Goal: Task Accomplishment & Management: Manage account settings

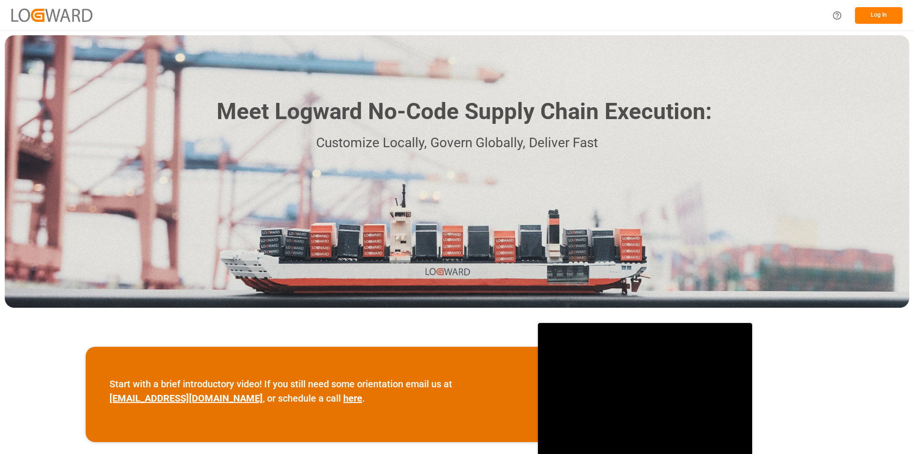
click at [868, 13] on button "Log In" at bounding box center [879, 15] width 48 height 17
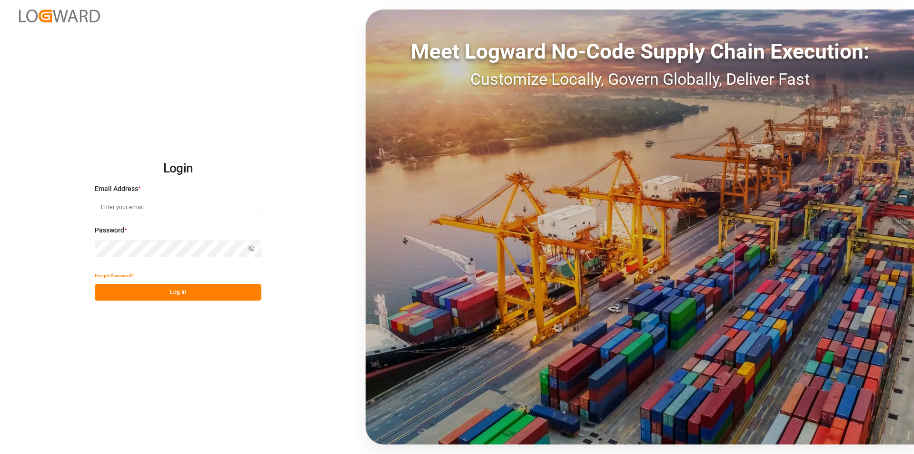
click at [139, 209] on input at bounding box center [178, 207] width 167 height 17
click at [220, 209] on input at bounding box center [178, 207] width 167 height 17
paste input "[PERSON_NAME][EMAIL_ADDRESS][PERSON_NAME][DOMAIN_NAME]"
type input "[PERSON_NAME][EMAIL_ADDRESS][PERSON_NAME][DOMAIN_NAME]"
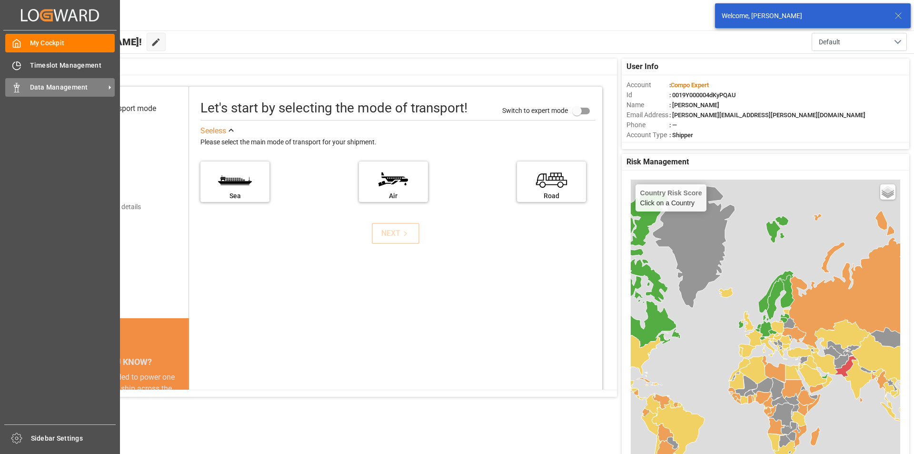
click at [19, 89] on icon at bounding box center [17, 88] width 10 height 10
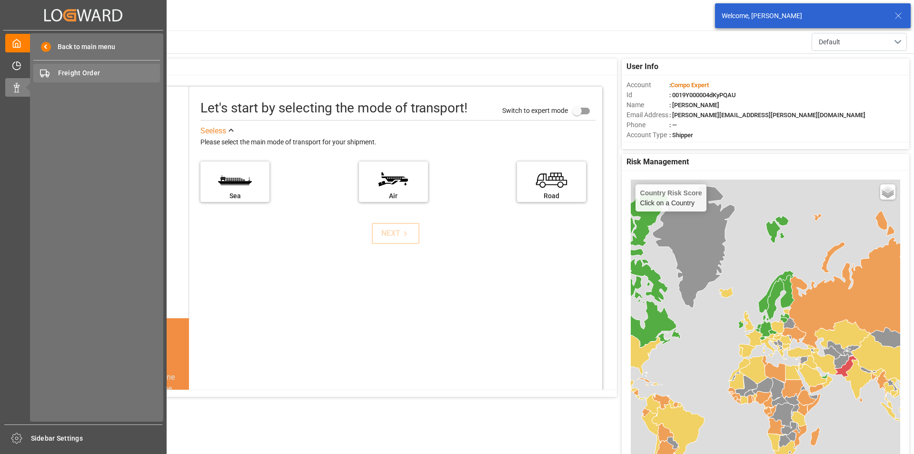
click at [76, 75] on span "Freight Order" at bounding box center [109, 73] width 102 height 10
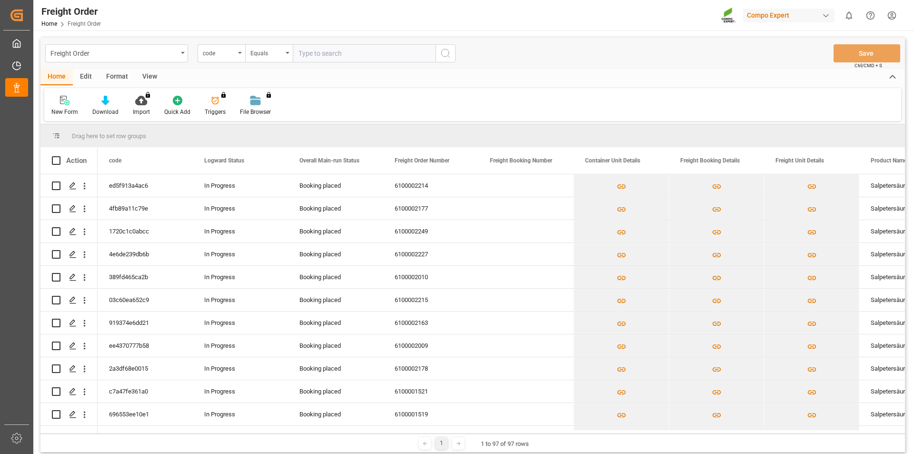
click at [891, 12] on html "Created by potrace 1.15, written by [PERSON_NAME] [DATE]-[DATE] Created by potr…" at bounding box center [457, 227] width 914 height 454
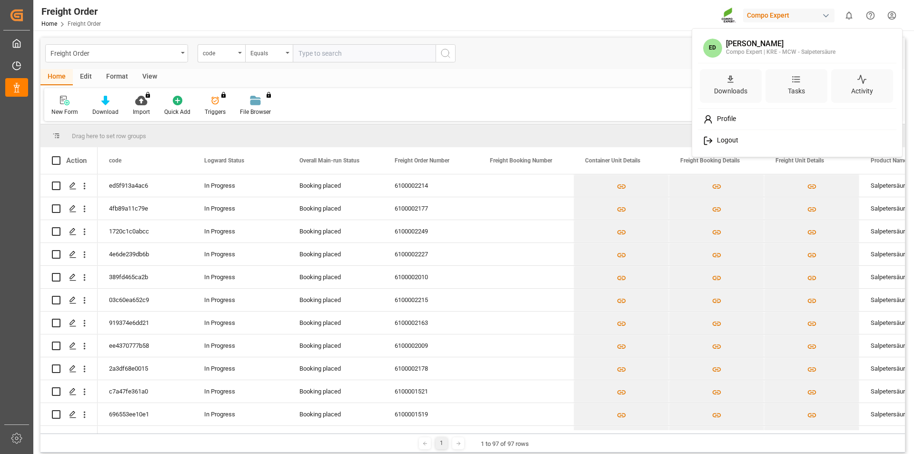
drag, startPoint x: 728, startPoint y: 140, endPoint x: 869, endPoint y: 32, distance: 177.4
click at [729, 140] on span "Logout" at bounding box center [725, 140] width 25 height 9
